Goal: Task Accomplishment & Management: Manage account settings

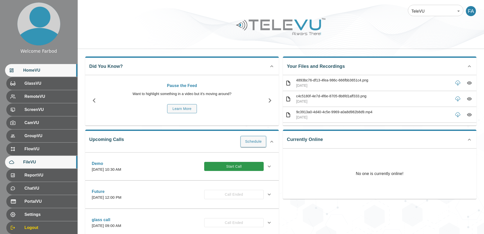
click at [44, 159] on span "FileVU" at bounding box center [48, 162] width 50 height 6
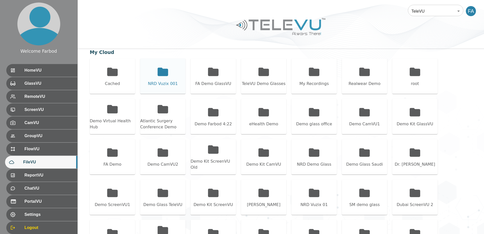
click at [141, 78] on div "NRD Vuzix 001" at bounding box center [162, 76] width 45 height 35
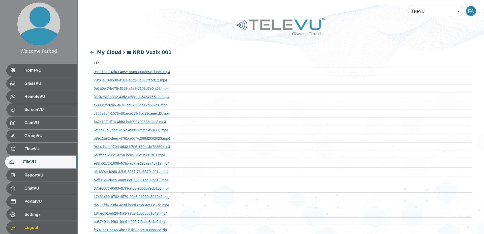
click at [139, 71] on link "9c3913a0-4d40-4c5e-9969-a0a8d982b8d9.mp4" at bounding box center [132, 72] width 76 height 4
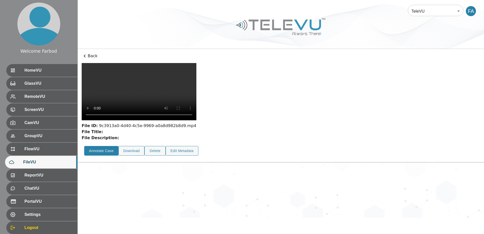
click at [106, 156] on button "Annotate Case" at bounding box center [101, 151] width 34 height 10
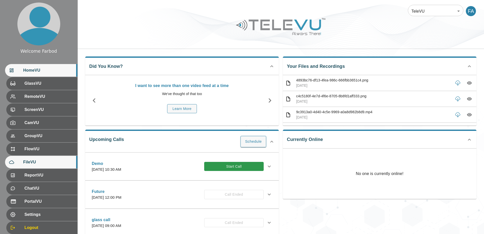
click at [40, 164] on span "FileVU" at bounding box center [48, 162] width 50 height 6
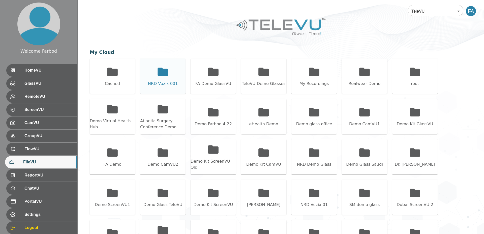
click at [169, 82] on div "NRD Vuzix 001" at bounding box center [163, 84] width 30 height 6
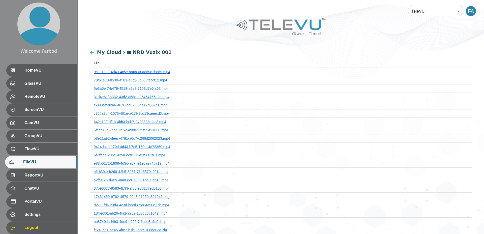
click at [131, 71] on link "9c3913a0-4d40-4c5e-9969-a0a8d982b8d9.mp4" at bounding box center [132, 72] width 76 height 4
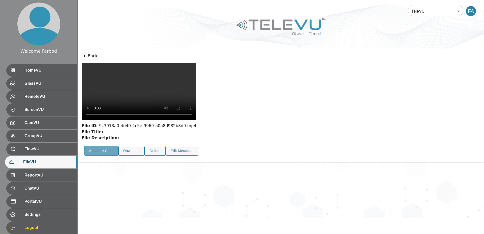
click at [110, 156] on button "Annotate Case" at bounding box center [101, 151] width 34 height 10
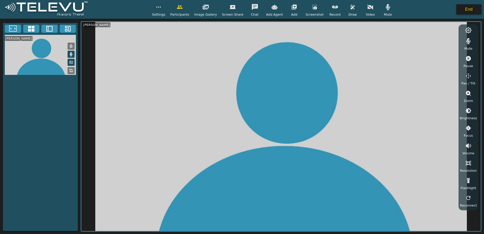
click at [471, 10] on button "End" at bounding box center [469, 9] width 25 height 10
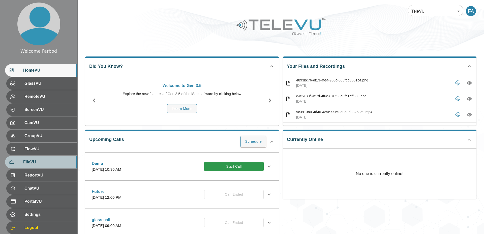
click at [50, 164] on span "FileVU" at bounding box center [48, 162] width 50 height 6
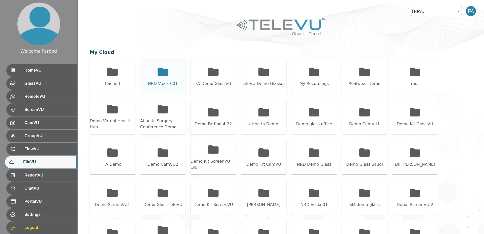
click at [163, 77] on icon at bounding box center [163, 72] width 13 height 13
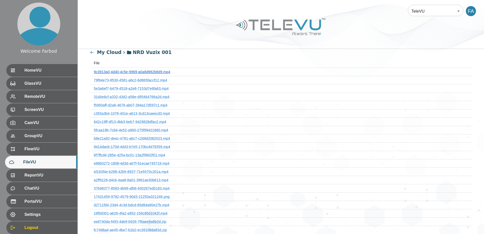
click at [150, 72] on link "9c3913a0-4d40-4c5e-9969-a0a8d982b8d9.mp4" at bounding box center [132, 72] width 76 height 4
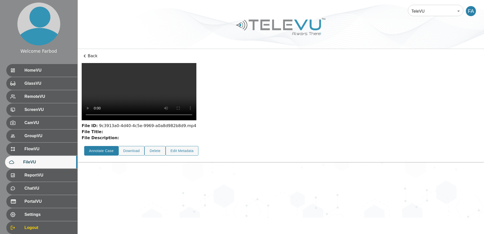
click at [109, 156] on button "Annotate Case" at bounding box center [101, 151] width 34 height 10
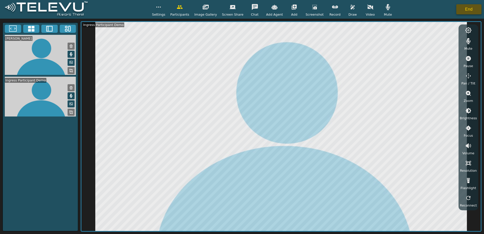
click at [474, 8] on button "End" at bounding box center [469, 9] width 25 height 10
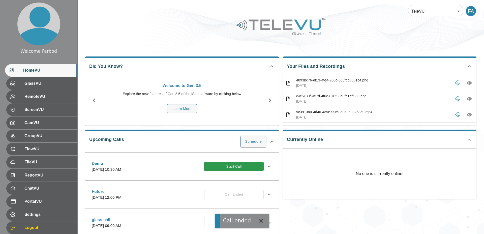
click at [206, 38] on div at bounding box center [281, 30] width 407 height 29
click at [195, 33] on div at bounding box center [281, 30] width 407 height 29
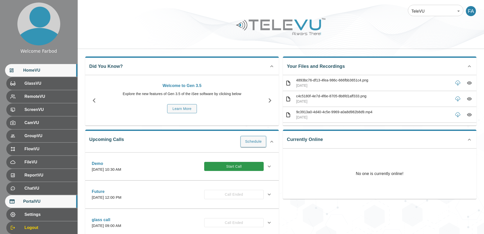
click at [42, 199] on span "PortalVU" at bounding box center [48, 202] width 50 height 6
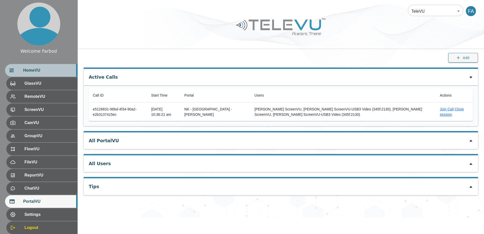
click at [52, 67] on div "HomeVU" at bounding box center [41, 70] width 72 height 13
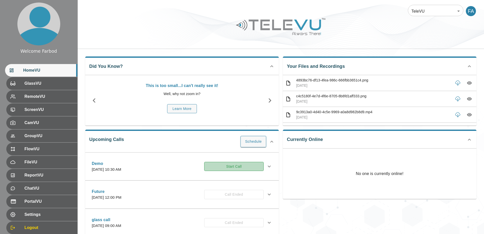
click at [229, 168] on button "Start Call" at bounding box center [234, 166] width 60 height 9
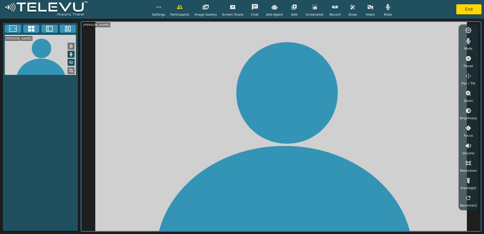
click at [292, 9] on icon "button" at bounding box center [294, 7] width 5 height 5
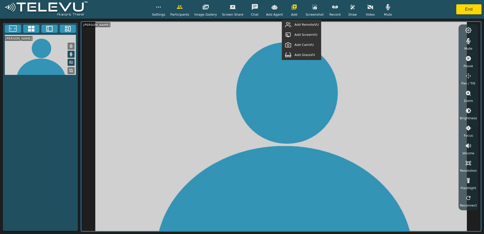
click at [301, 25] on span "Add RemoteVU" at bounding box center [307, 24] width 24 height 5
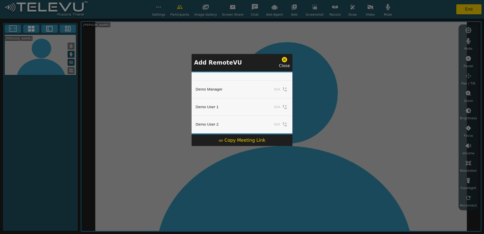
click at [243, 142] on div "Copy Meeting Link" at bounding box center [242, 140] width 47 height 7
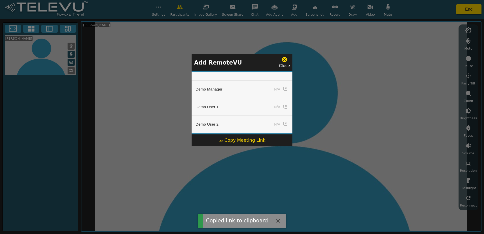
click at [284, 59] on icon at bounding box center [284, 59] width 5 height 5
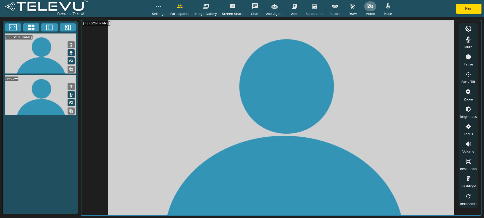
click at [367, 9] on icon "button" at bounding box center [370, 6] width 6 height 6
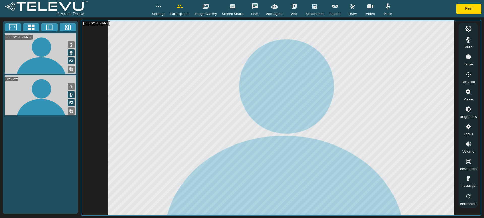
click at [350, 9] on icon "button" at bounding box center [353, 6] width 6 height 6
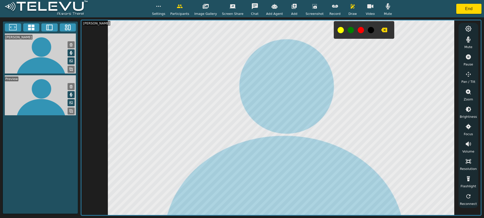
click at [382, 30] on icon "button" at bounding box center [384, 30] width 6 height 6
click at [350, 10] on button "button" at bounding box center [353, 6] width 13 height 10
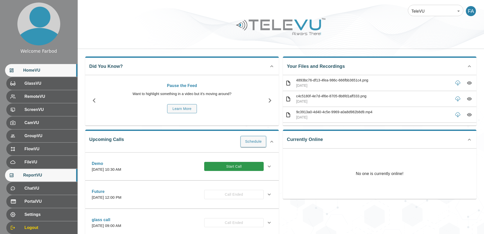
click at [48, 178] on span "ReportVU" at bounding box center [48, 175] width 50 height 6
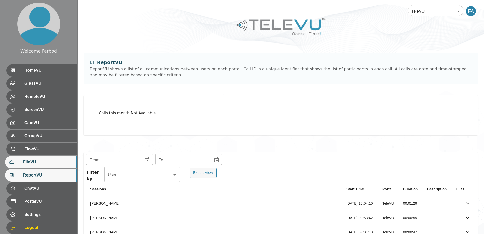
click at [49, 161] on span "FileVU" at bounding box center [48, 162] width 50 height 6
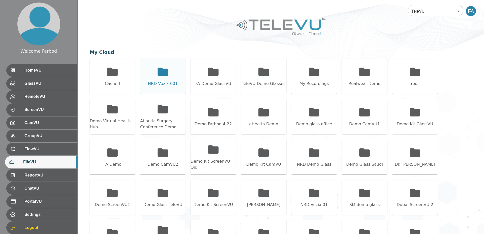
click at [152, 80] on div "NRD Vuzix 001" at bounding box center [162, 76] width 45 height 35
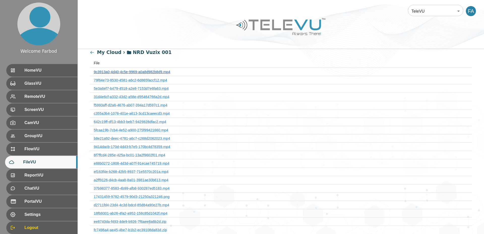
click at [131, 73] on link "9c3913a0-4d40-4c5e-9969-a0a8d982b8d9.mp4" at bounding box center [132, 72] width 76 height 4
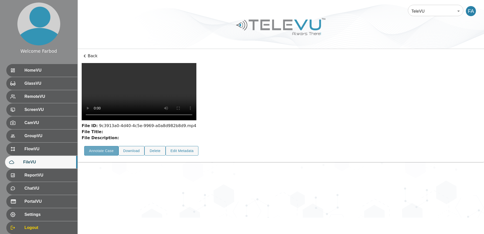
click at [105, 156] on button "Annotate Case" at bounding box center [101, 151] width 34 height 10
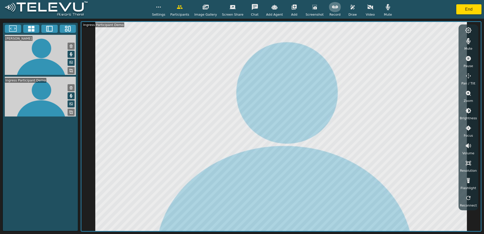
click at [332, 10] on icon "button" at bounding box center [335, 7] width 6 height 6
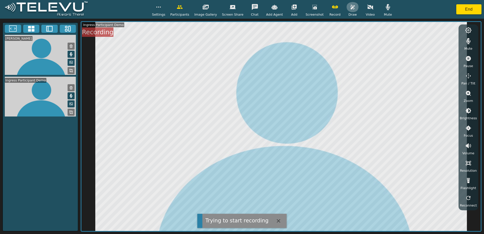
click at [353, 9] on button "button" at bounding box center [353, 7] width 13 height 10
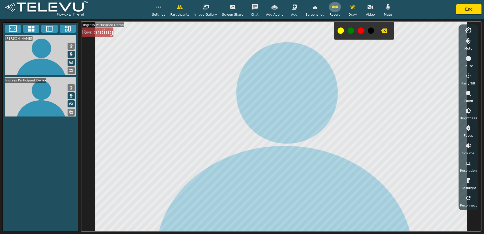
click at [332, 9] on icon "button" at bounding box center [335, 7] width 6 height 6
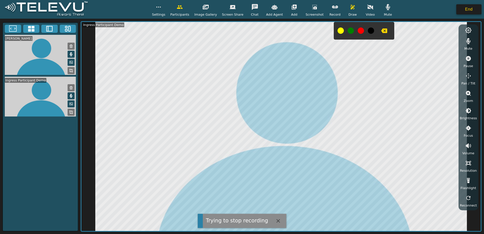
click at [471, 8] on button "End" at bounding box center [469, 9] width 25 height 10
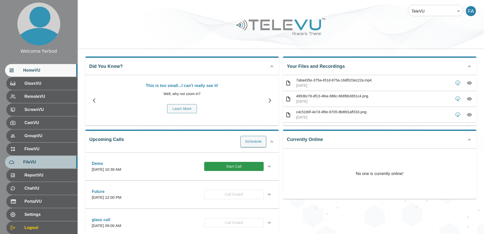
click at [45, 161] on span "FileVU" at bounding box center [48, 162] width 50 height 6
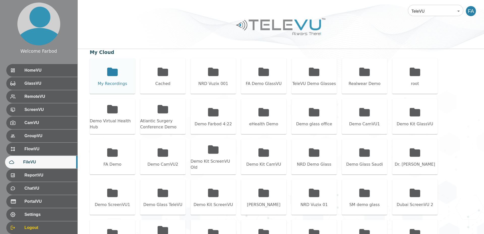
click at [110, 80] on div "My Recordings" at bounding box center [112, 76] width 45 height 35
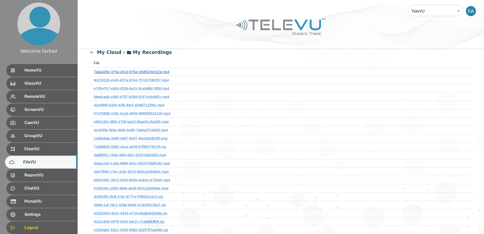
click at [125, 70] on link "7aba435e-375a-451d-875a-16df023ec22a.mp4" at bounding box center [132, 72] width 76 height 4
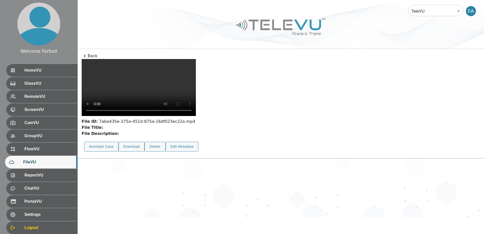
click at [88, 55] on p "Back" at bounding box center [281, 56] width 399 height 6
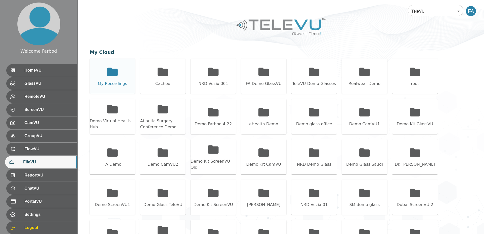
click at [122, 89] on div "My Recordings" at bounding box center [112, 76] width 45 height 35
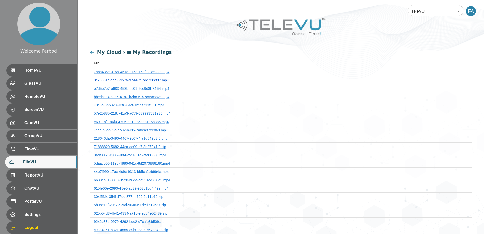
click at [119, 78] on link "9c23331b-ece9-457a-9744-757dc708cf37.mp4" at bounding box center [131, 80] width 75 height 4
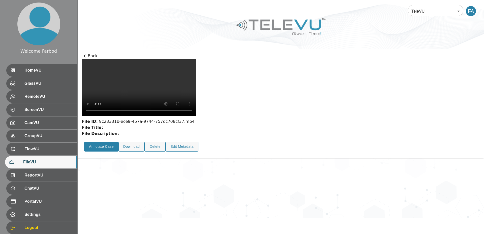
click at [105, 152] on button "Annotate Case" at bounding box center [101, 147] width 34 height 10
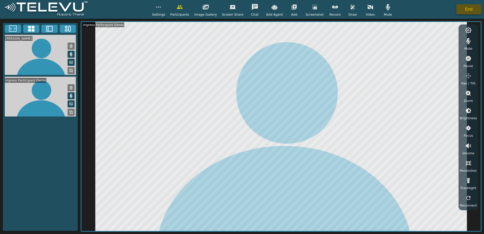
click at [461, 9] on button "End" at bounding box center [469, 9] width 25 height 10
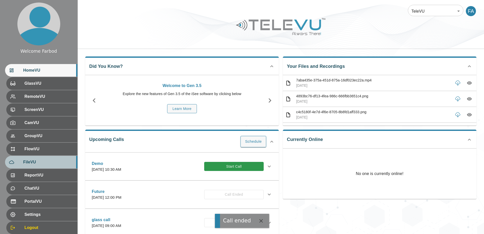
click at [41, 163] on span "FileVU" at bounding box center [48, 162] width 50 height 6
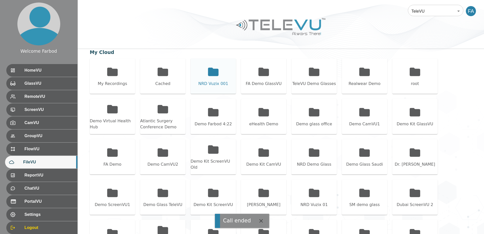
click at [223, 73] on div "NRD Vuzix 001" at bounding box center [213, 76] width 45 height 35
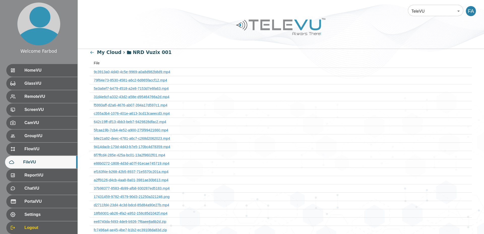
click at [141, 74] on th "9c3913a0-4d40-4c5e-9969-a0a8d982b8d9.mp4" at bounding box center [281, 72] width 382 height 8
click at [140, 71] on link "9c3913a0-4d40-4c5e-9969-a0a8d982b8d9.mp4" at bounding box center [132, 72] width 76 height 4
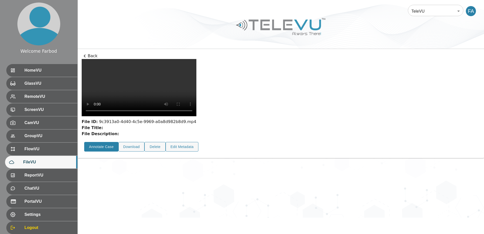
click at [111, 152] on button "Annotate Case" at bounding box center [101, 147] width 34 height 10
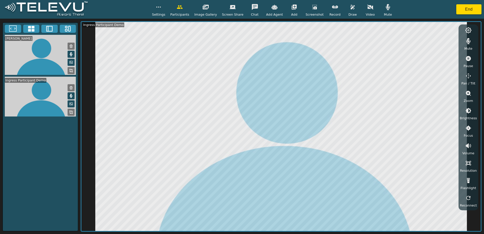
click at [333, 11] on button "button" at bounding box center [335, 7] width 13 height 10
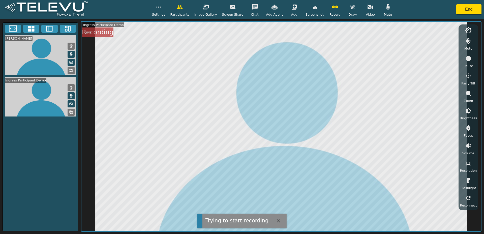
click at [364, 7] on button "button" at bounding box center [370, 7] width 13 height 10
click at [72, 71] on rect at bounding box center [72, 71] width 1 height 1
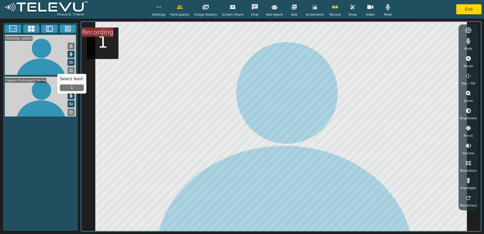
click at [161, 9] on icon "button" at bounding box center [159, 7] width 6 height 6
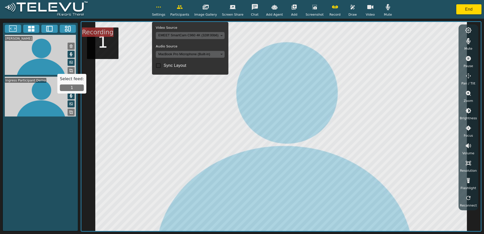
click at [164, 65] on input "Sync Layout" at bounding box center [158, 65] width 11 height 11
checkbox input "true"
click at [162, 6] on icon "button" at bounding box center [159, 7] width 6 height 6
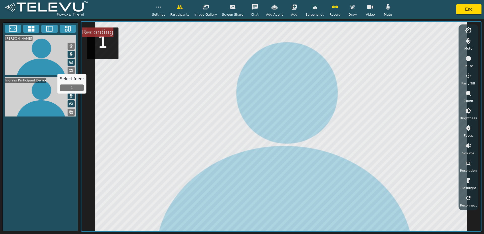
click at [70, 89] on button "1" at bounding box center [72, 87] width 24 height 7
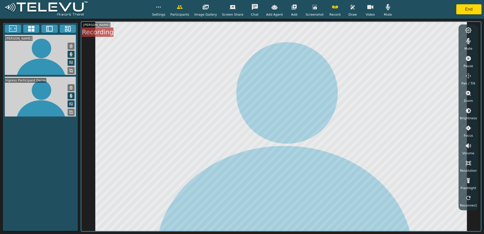
click at [350, 9] on icon "button" at bounding box center [353, 7] width 6 height 6
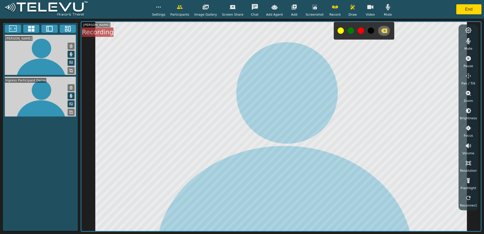
click at [381, 32] on icon "button" at bounding box center [384, 31] width 6 height 6
click at [350, 11] on button "button" at bounding box center [353, 7] width 13 height 10
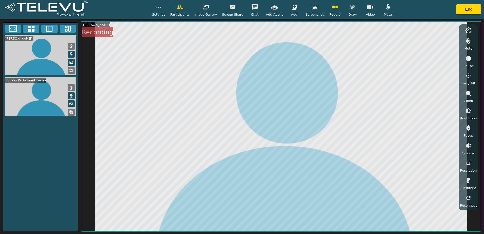
click at [74, 113] on button at bounding box center [71, 112] width 7 height 7
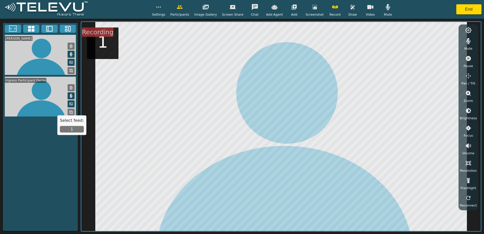
click at [75, 129] on button "1" at bounding box center [72, 129] width 24 height 7
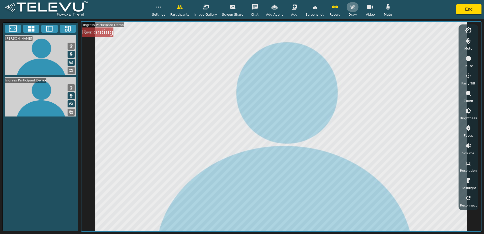
click at [353, 9] on button "button" at bounding box center [353, 7] width 13 height 10
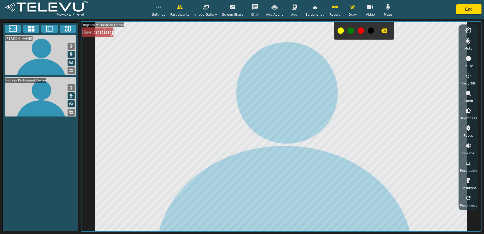
click at [335, 8] on button "button" at bounding box center [335, 7] width 13 height 10
click at [384, 33] on button "button" at bounding box center [384, 31] width 13 height 10
click at [472, 10] on button "End" at bounding box center [469, 9] width 25 height 10
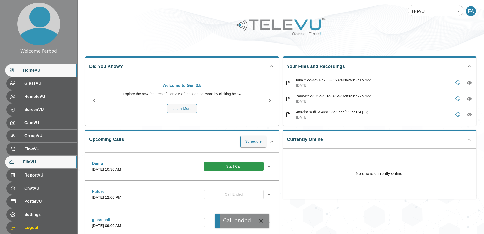
click at [34, 164] on span "FileVU" at bounding box center [48, 162] width 50 height 6
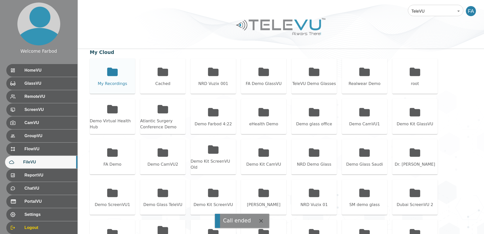
click at [102, 73] on div "My Recordings" at bounding box center [112, 76] width 45 height 35
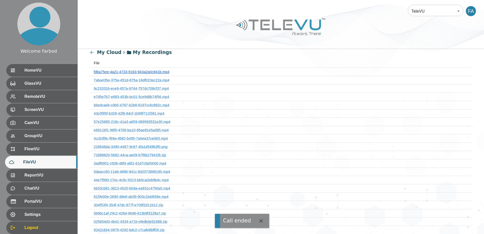
click at [119, 72] on link "fdba75ee-4a21-4733-9163-943a2a0c941b.mp4" at bounding box center [132, 72] width 76 height 4
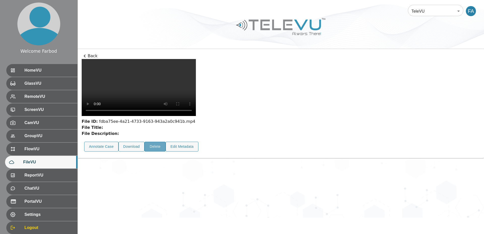
click at [158, 152] on button "Delete" at bounding box center [155, 147] width 21 height 10
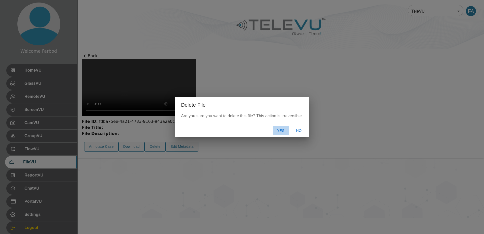
click at [279, 132] on button "Yes" at bounding box center [281, 130] width 16 height 9
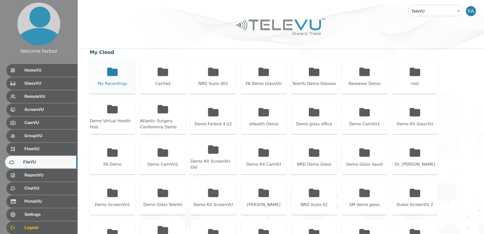
click at [122, 71] on div "My Recordings" at bounding box center [112, 76] width 45 height 35
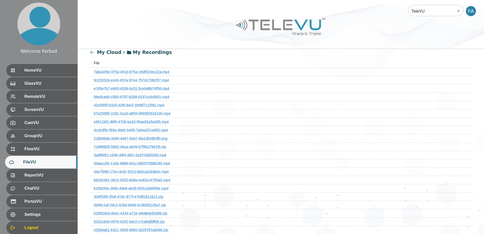
click at [120, 69] on th "7aba435e-375a-451d-875a-16df023ec22a.mp4" at bounding box center [281, 72] width 382 height 8
click at [119, 72] on link "7aba435e-375a-451d-875a-16df023ec22a.mp4" at bounding box center [132, 72] width 76 height 4
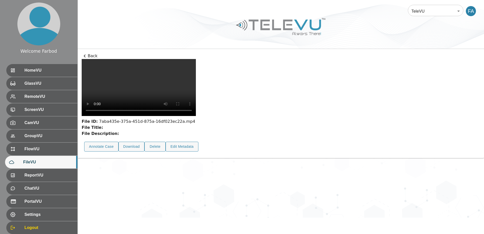
click at [87, 56] on icon at bounding box center [85, 56] width 6 height 6
